Goal: Task Accomplishment & Management: Manage account settings

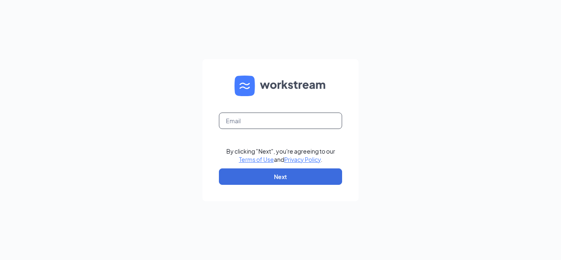
click at [265, 121] on input "text" at bounding box center [280, 120] width 123 height 16
type input "alejandra.rojas@cfaglendale.com"
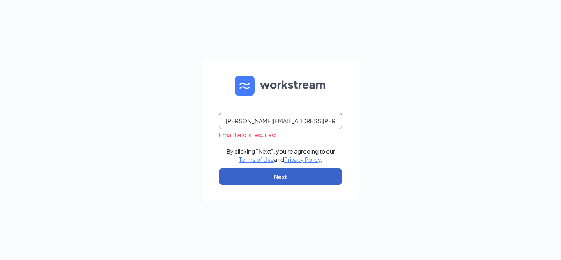
click at [293, 173] on button "Next" at bounding box center [280, 176] width 123 height 16
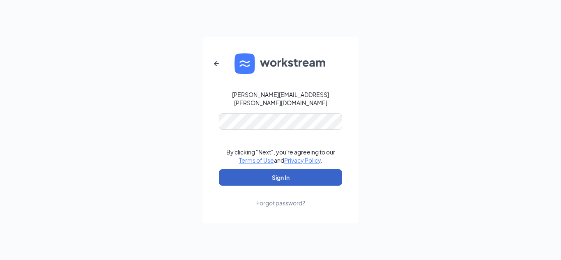
click at [297, 175] on button "Sign In" at bounding box center [280, 177] width 123 height 16
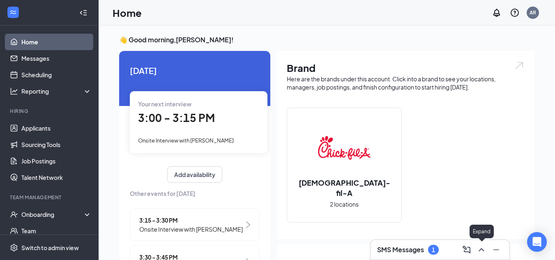
click at [481, 247] on icon "ChevronUp" at bounding box center [481, 250] width 10 height 10
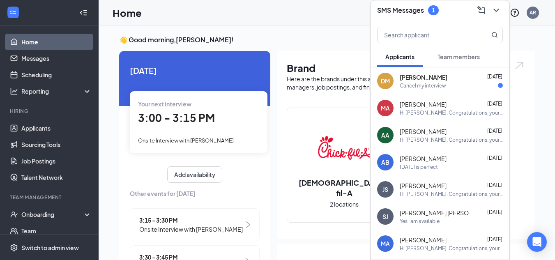
click at [436, 88] on div "Cancel my interview" at bounding box center [422, 85] width 46 height 7
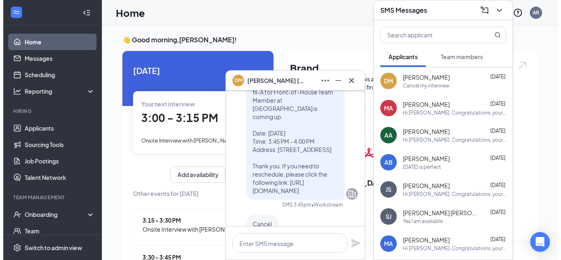
scroll to position [-61, 0]
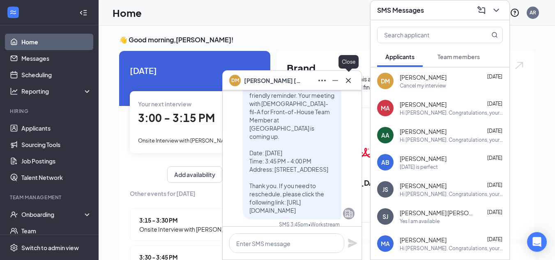
click at [350, 78] on icon "Cross" at bounding box center [348, 80] width 5 height 5
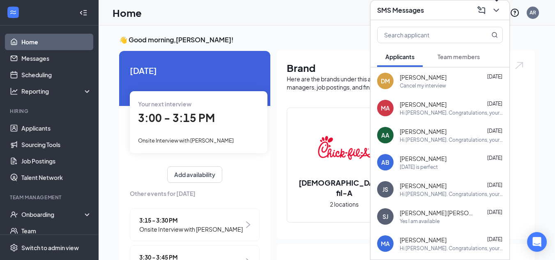
click at [495, 8] on icon "ChevronDown" at bounding box center [496, 10] width 10 height 10
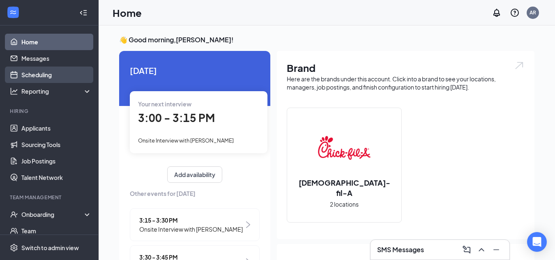
click at [47, 73] on link "Scheduling" at bounding box center [56, 74] width 70 height 16
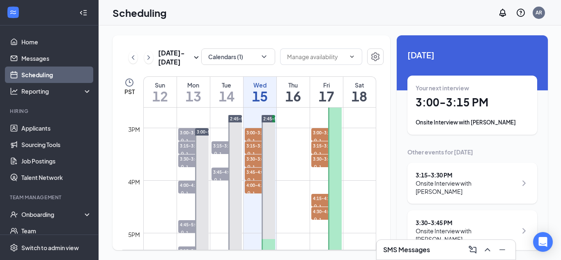
scroll to position [768, 0]
click at [254, 131] on span "3:00-3:15 PM" at bounding box center [260, 132] width 30 height 8
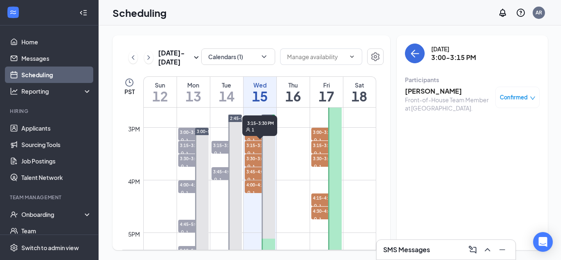
click at [254, 144] on span "3:15-3:30 PM" at bounding box center [260, 145] width 30 height 8
click at [255, 158] on span "3:30-3:45 PM" at bounding box center [260, 158] width 30 height 8
click at [257, 170] on span "3:45-4:00 PM" at bounding box center [260, 171] width 30 height 8
click at [513, 92] on div "Confirmed" at bounding box center [517, 97] width 44 height 21
click at [516, 96] on span "Confirmed" at bounding box center [514, 97] width 28 height 8
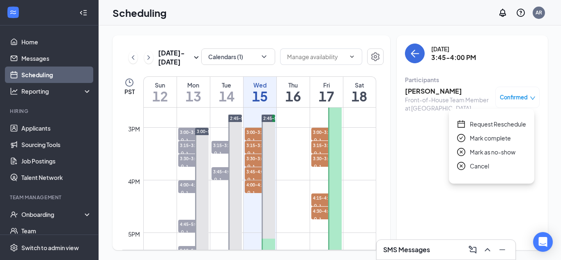
click at [484, 164] on span "Cancel" at bounding box center [479, 165] width 19 height 9
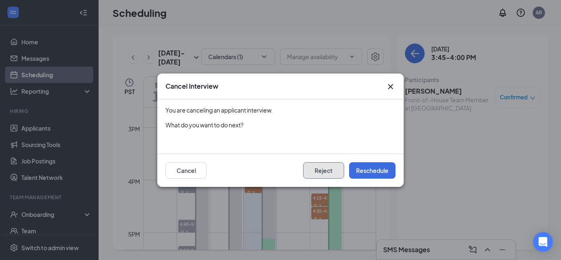
click at [323, 170] on button "Reject" at bounding box center [323, 170] width 41 height 16
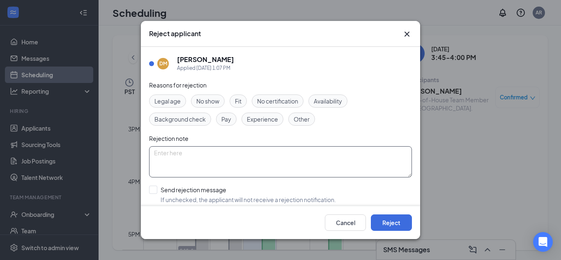
click at [243, 164] on textarea at bounding box center [280, 161] width 263 height 31
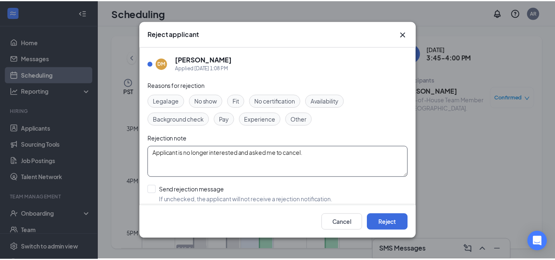
scroll to position [39, 0]
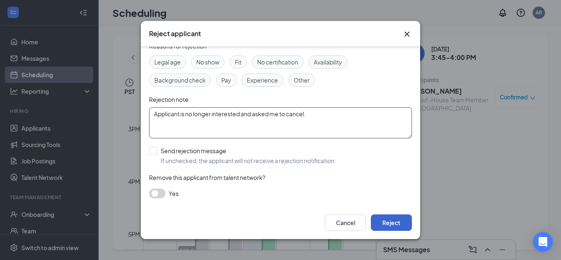
type textarea "Applicant is no longer interested and asked me to cancel."
click at [396, 221] on button "Reject" at bounding box center [391, 222] width 41 height 16
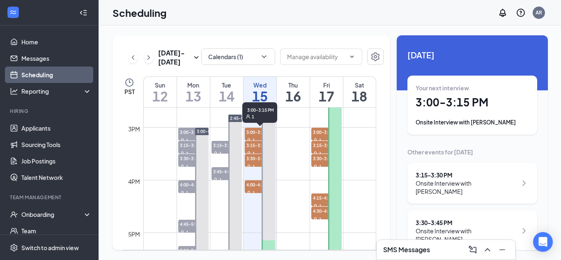
click at [246, 132] on span "3:00-3:15 PM" at bounding box center [260, 132] width 30 height 8
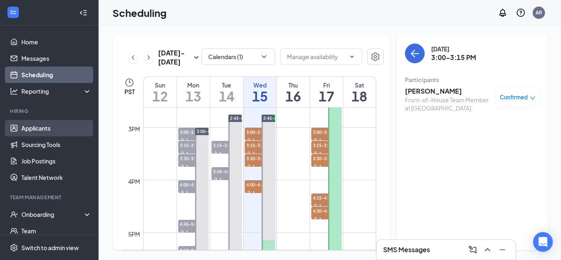
click at [41, 127] on link "Applicants" at bounding box center [56, 128] width 70 height 16
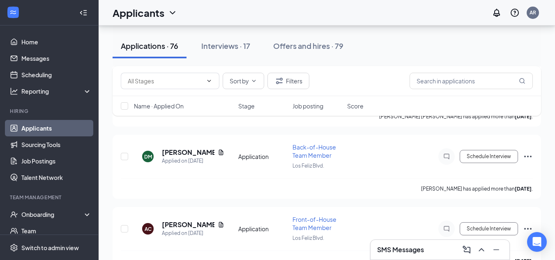
scroll to position [2553, 0]
click at [527, 156] on icon "Ellipses" at bounding box center [527, 156] width 7 height 2
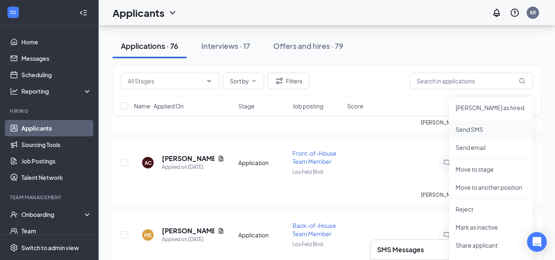
scroll to position [2619, 0]
click at [491, 207] on p "Reject" at bounding box center [490, 208] width 71 height 8
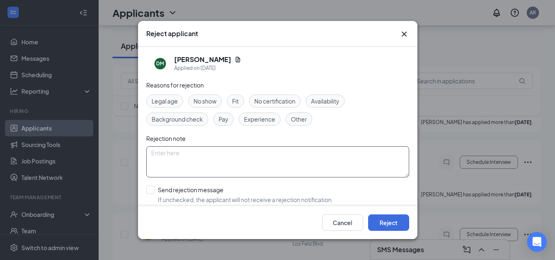
click at [261, 170] on textarea at bounding box center [277, 161] width 263 height 31
type textarea "[PERSON_NAME] is no longer interested."
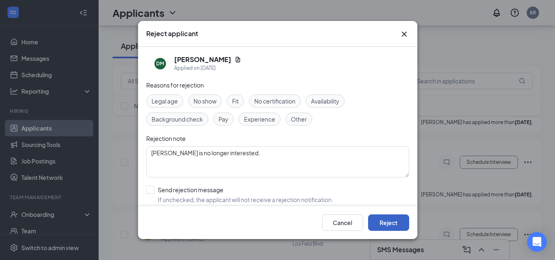
click at [388, 220] on button "Reject" at bounding box center [388, 222] width 41 height 16
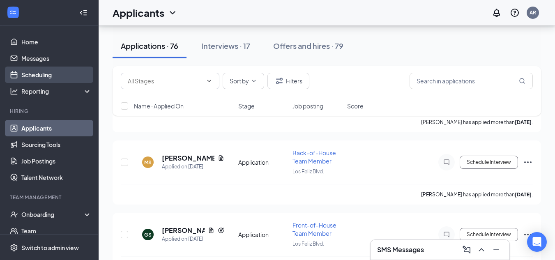
click at [44, 73] on link "Scheduling" at bounding box center [56, 74] width 70 height 16
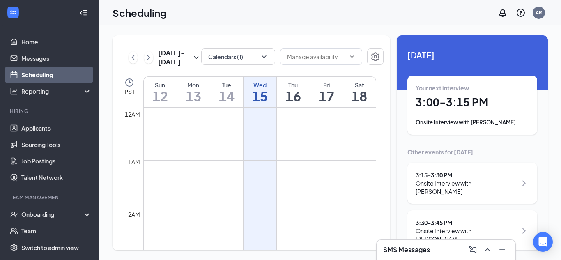
scroll to position [403, 0]
